Goal: Information Seeking & Learning: Check status

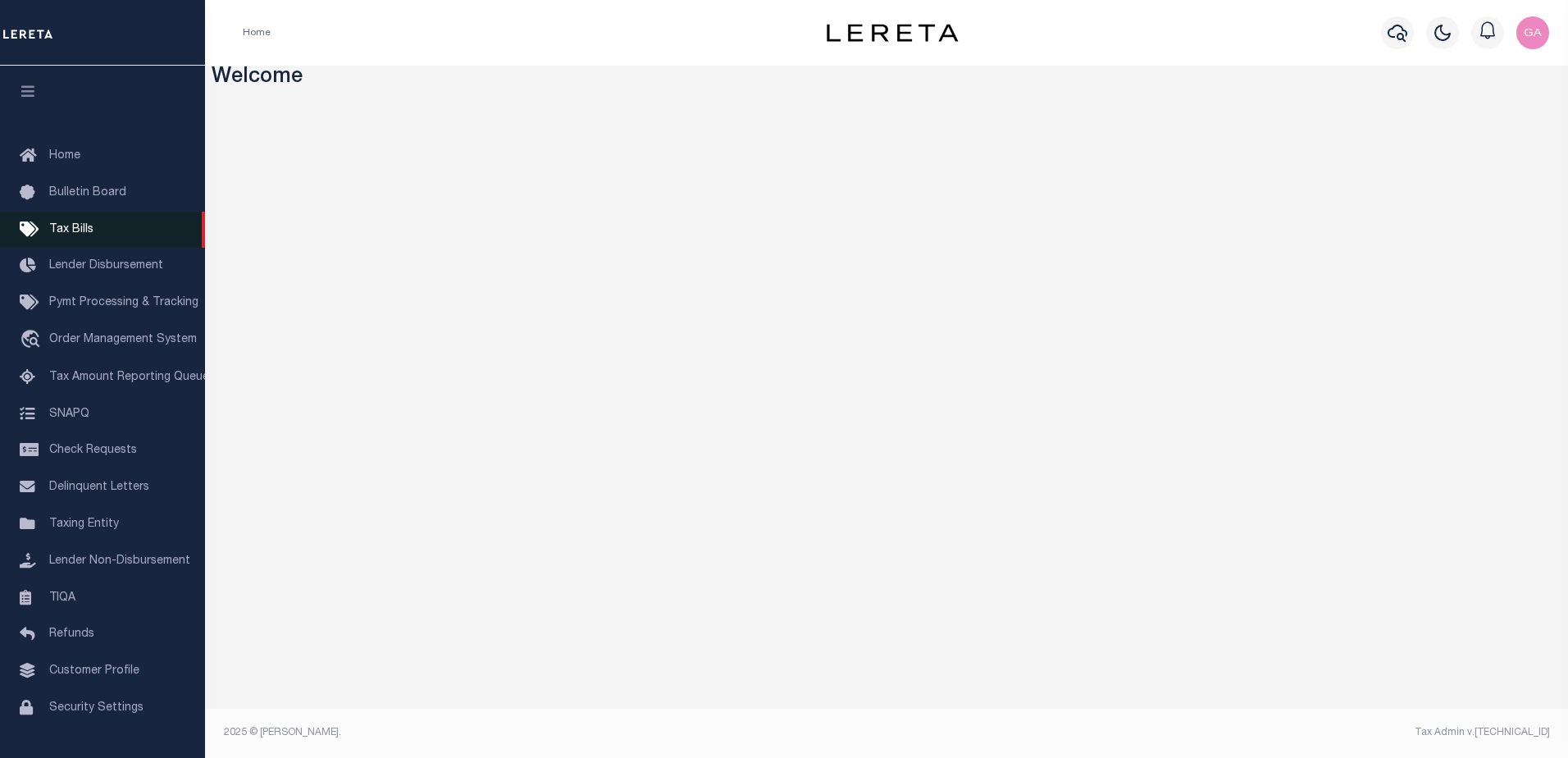
click at [77, 230] on span "Tax Bills" at bounding box center [71, 229] width 45 height 12
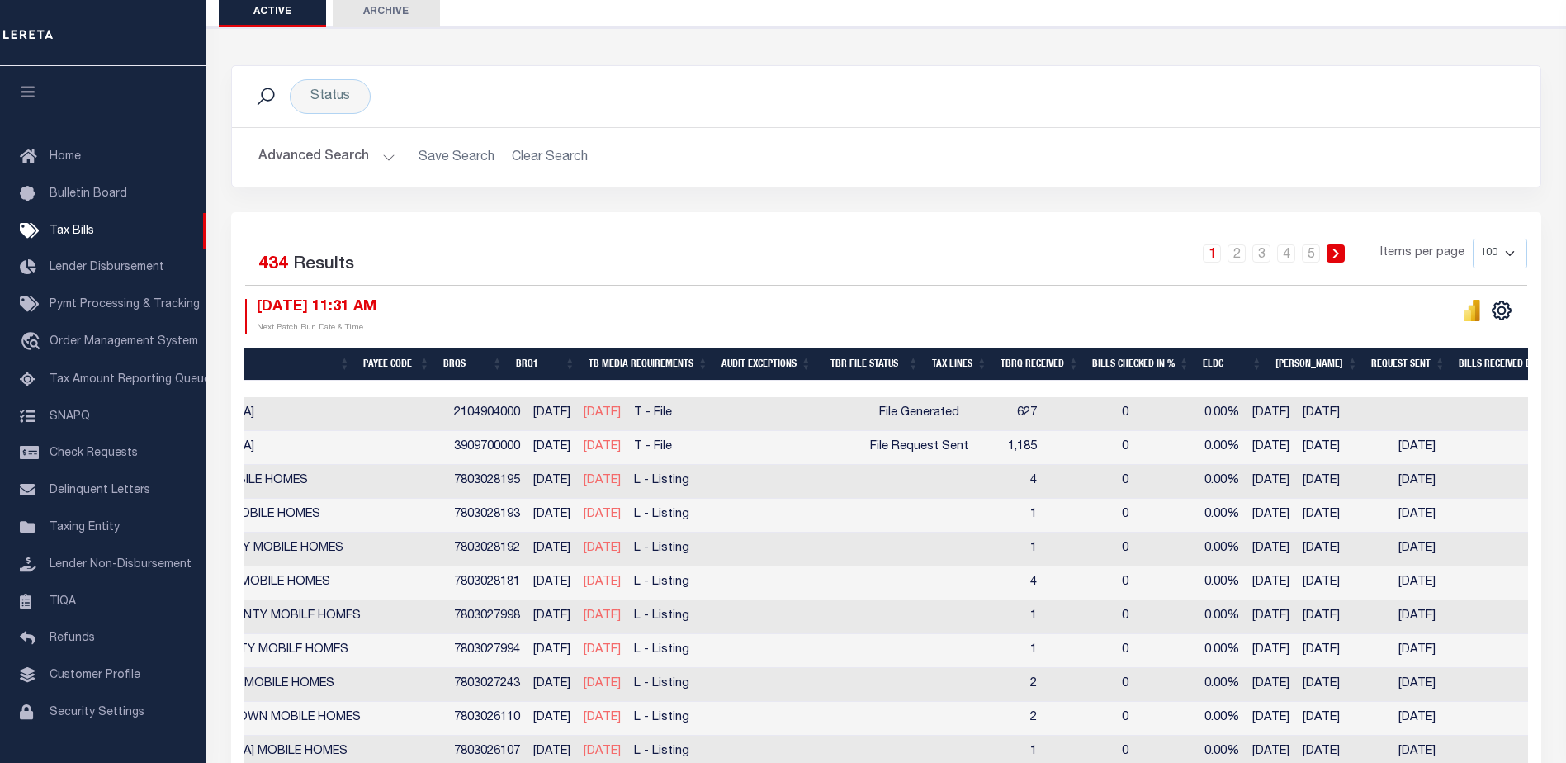
scroll to position [0, 565]
click at [1046, 410] on td "0" at bounding box center [1090, 414] width 92 height 34
checkbox input "true"
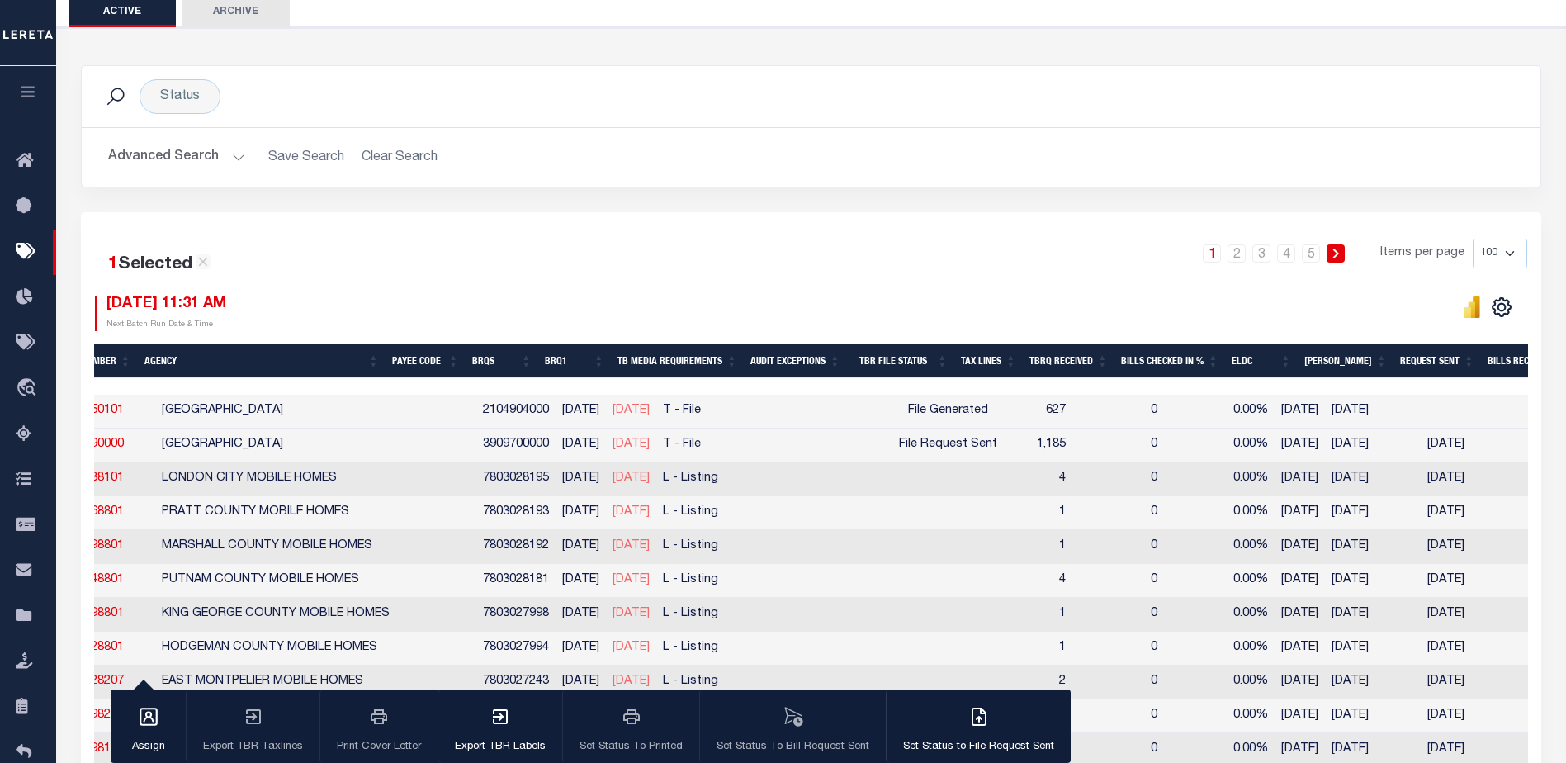
click at [920, 354] on th "TBR File Status" at bounding box center [900, 361] width 107 height 34
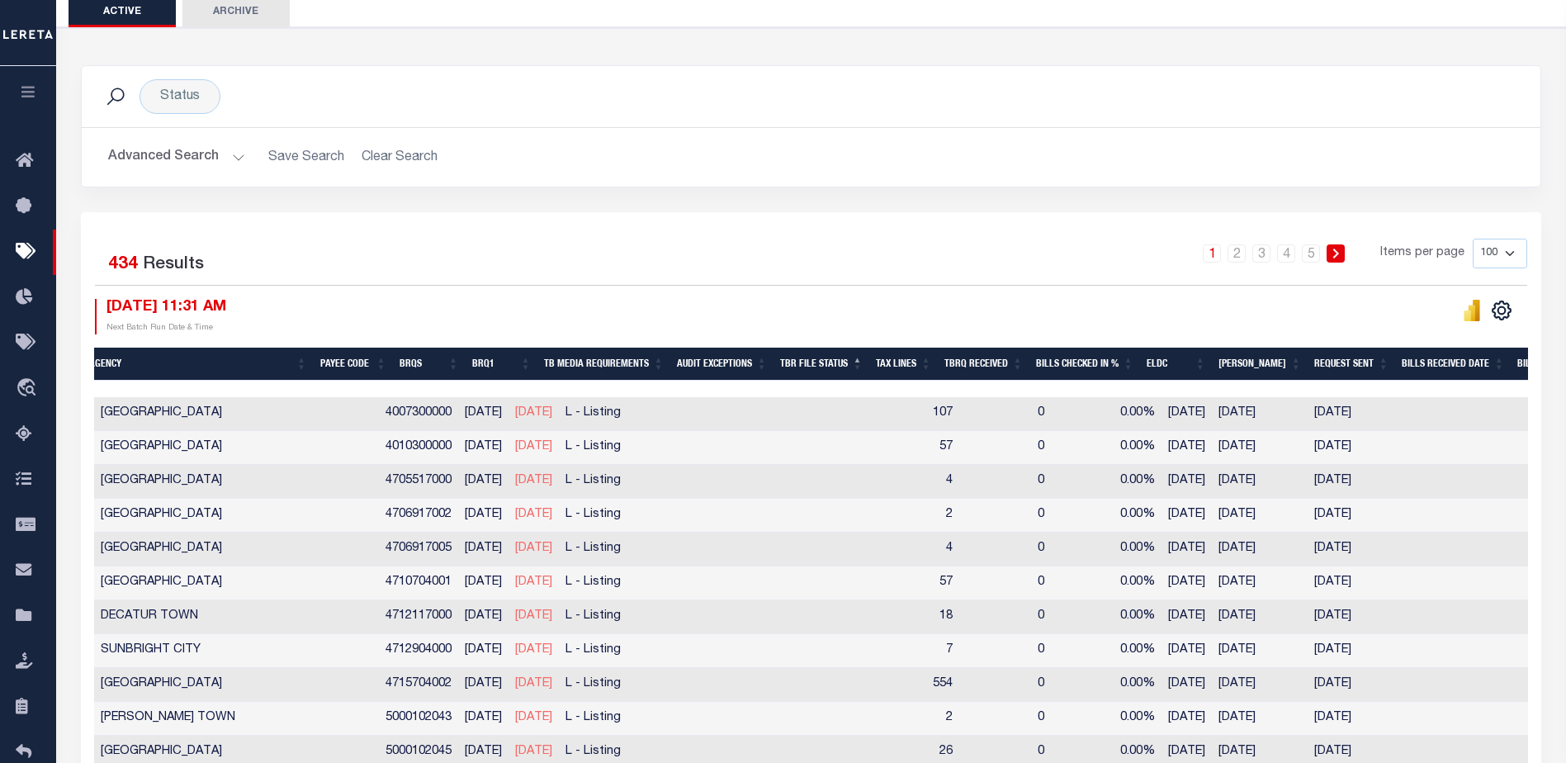
click at [920, 354] on th "Tax Lines" at bounding box center [903, 365] width 69 height 34
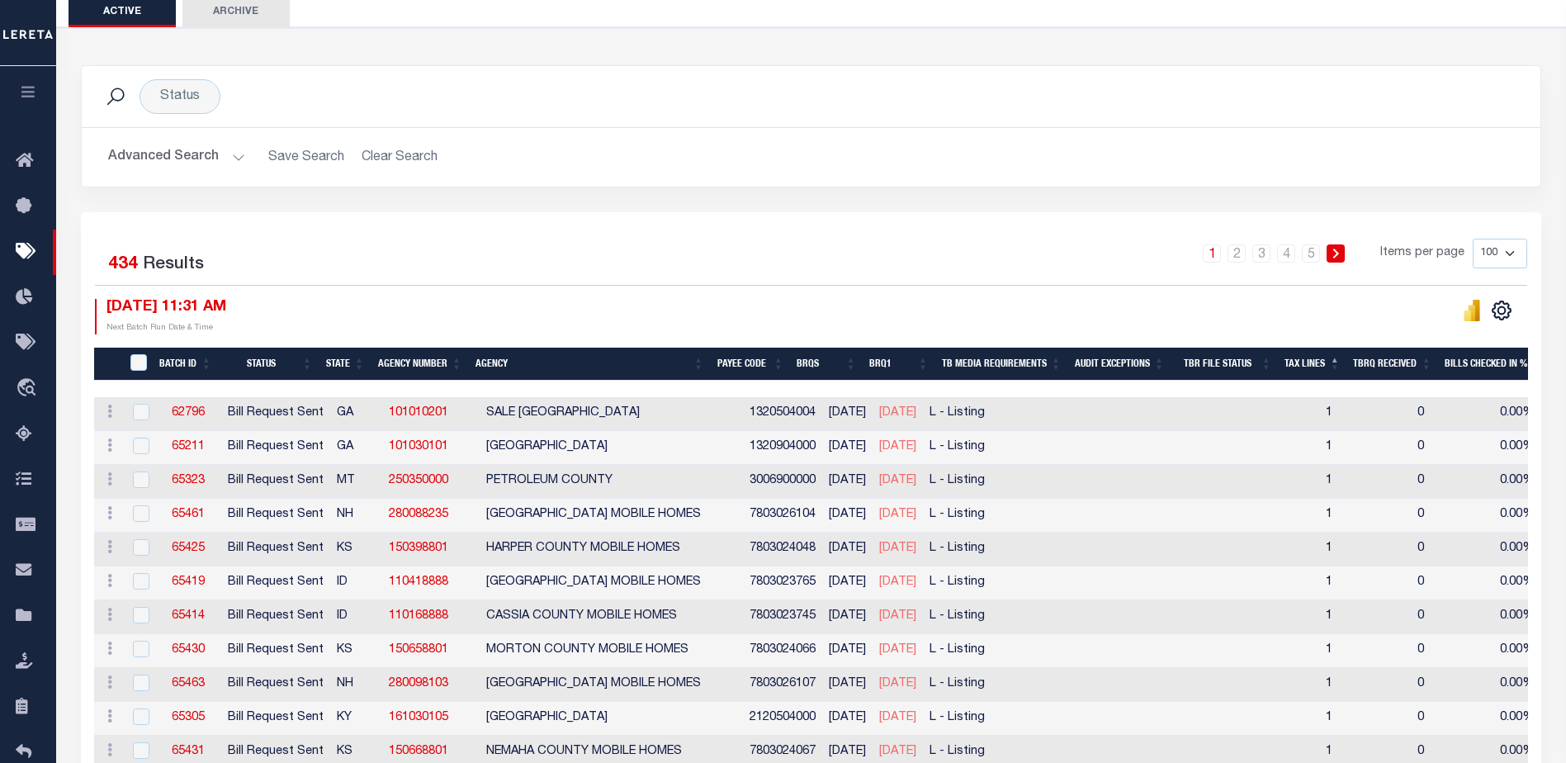
click at [238, 154] on button "Advanced Search" at bounding box center [176, 157] width 137 height 32
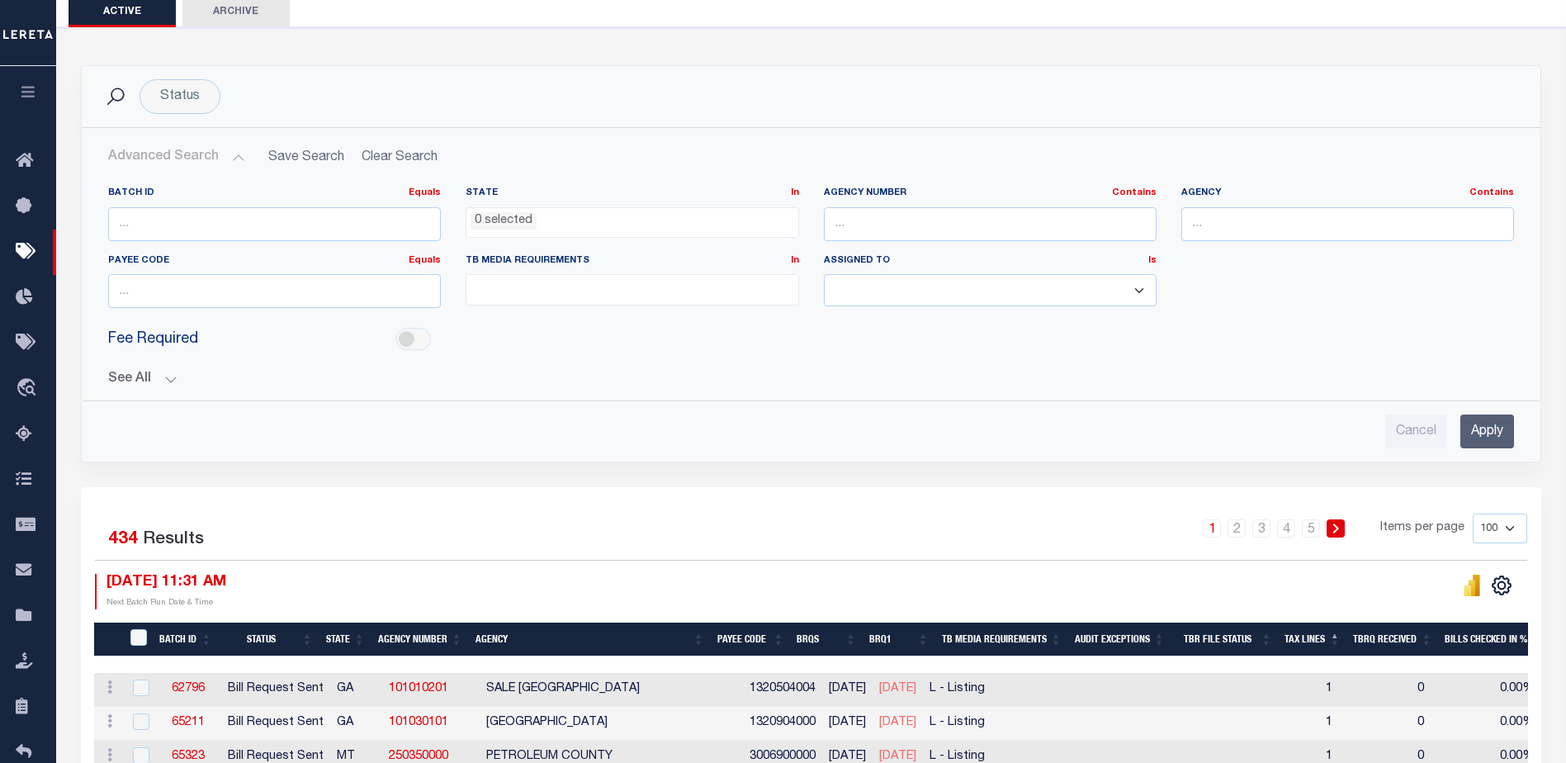
click at [168, 375] on button "See All" at bounding box center [811, 380] width 1406 height 16
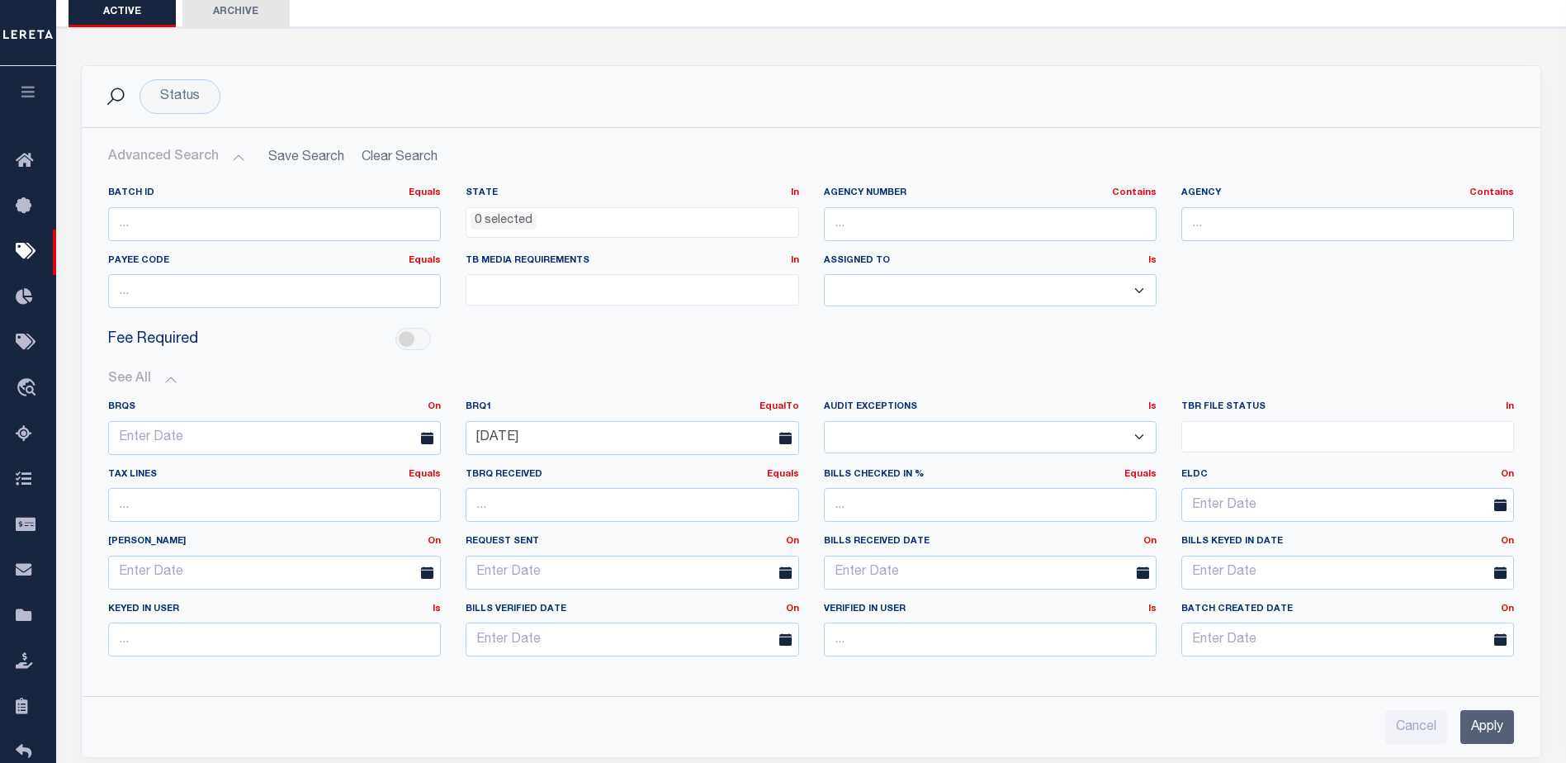
click at [787, 432] on icon at bounding box center [785, 438] width 12 height 12
click at [751, 438] on input "[DATE]" at bounding box center [632, 438] width 333 height 34
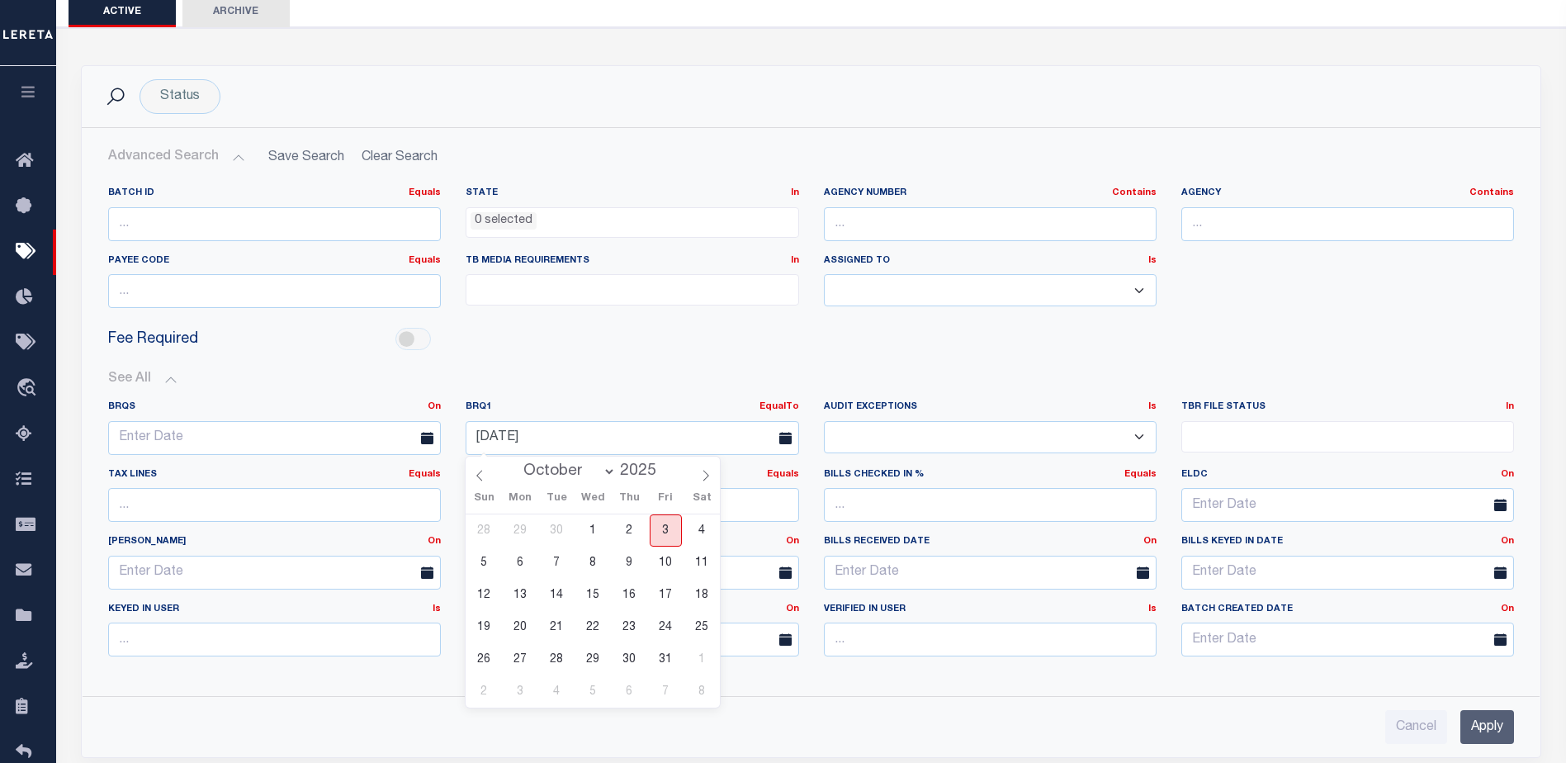
click at [665, 527] on span "3" at bounding box center [666, 530] width 32 height 32
type input "[DATE]"
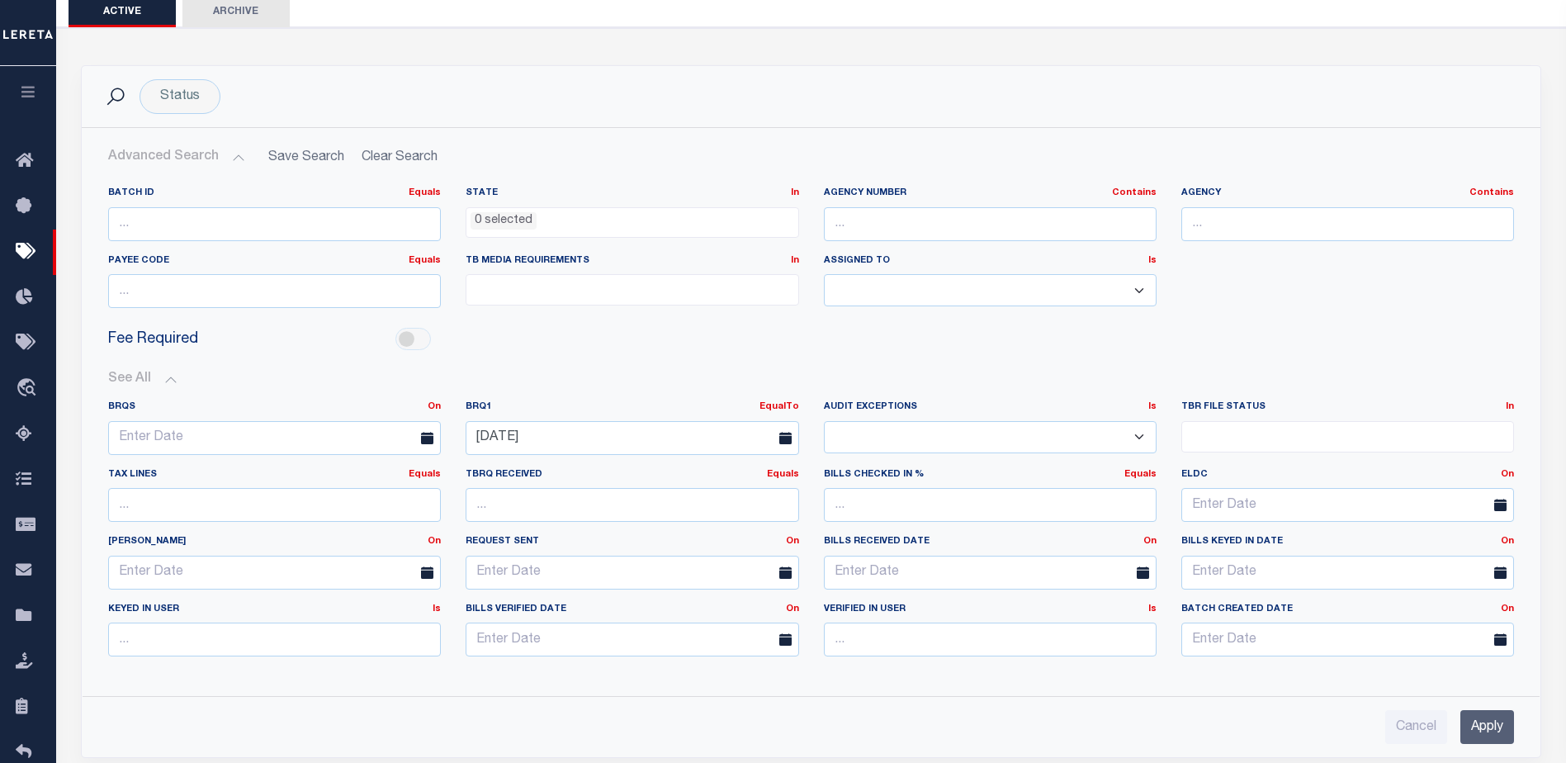
click at [1484, 718] on input "Apply" at bounding box center [1488, 727] width 54 height 34
